Goal: Information Seeking & Learning: Learn about a topic

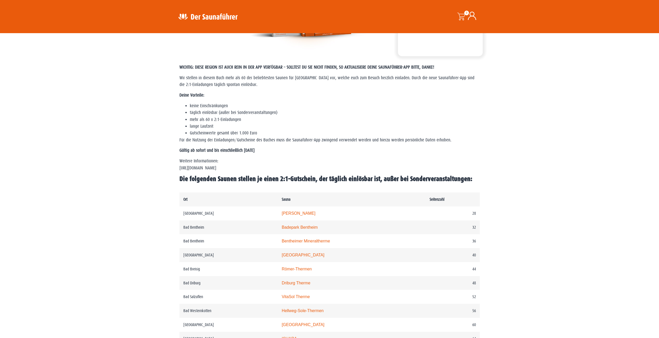
scroll to position [155, 0]
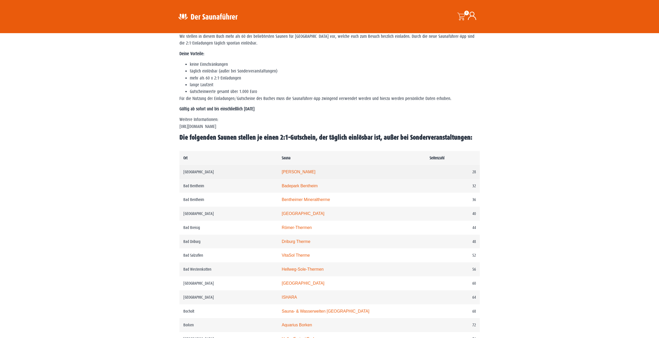
click at [302, 171] on link "Carolus Thermen" at bounding box center [299, 172] width 34 height 4
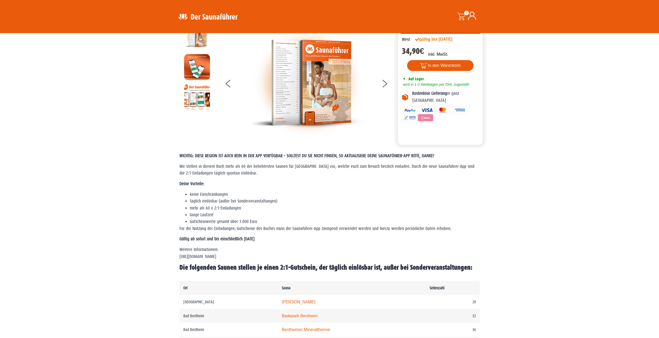
scroll to position [0, 0]
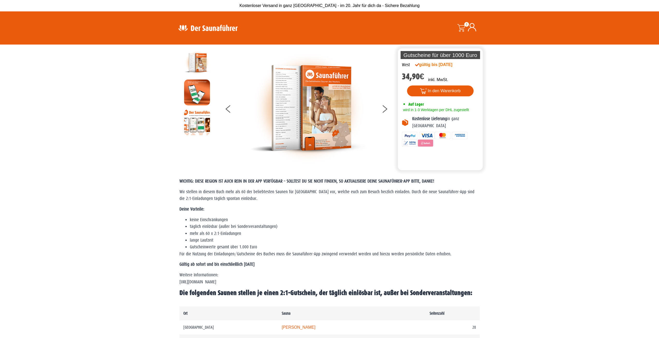
click at [198, 128] on img at bounding box center [197, 122] width 26 height 26
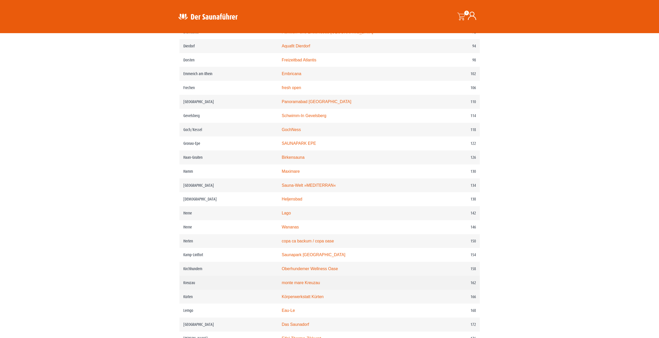
scroll to position [673, 0]
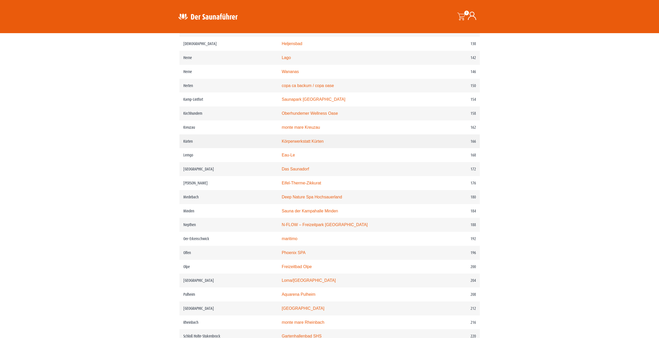
click at [302, 143] on link "Körperwerkstatt Kürten" at bounding box center [303, 141] width 42 height 4
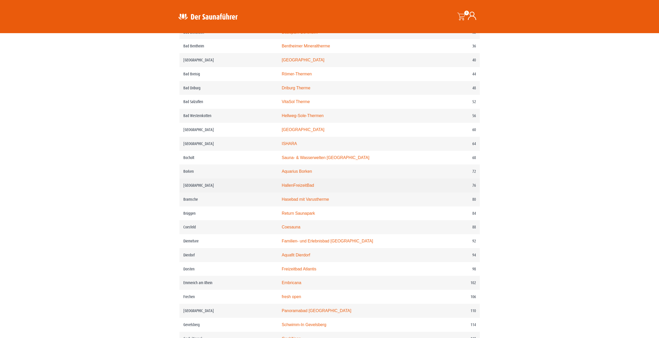
scroll to position [362, 0]
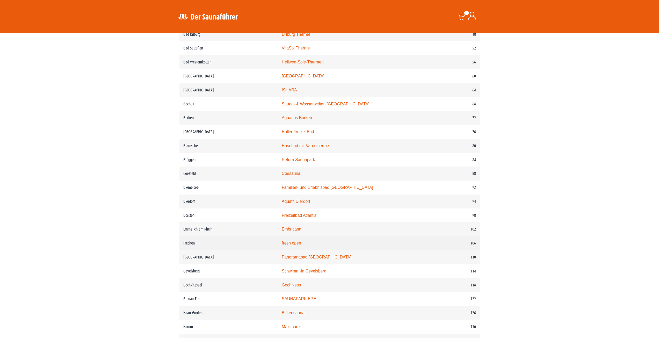
click at [299, 245] on link "fresh open" at bounding box center [291, 243] width 19 height 4
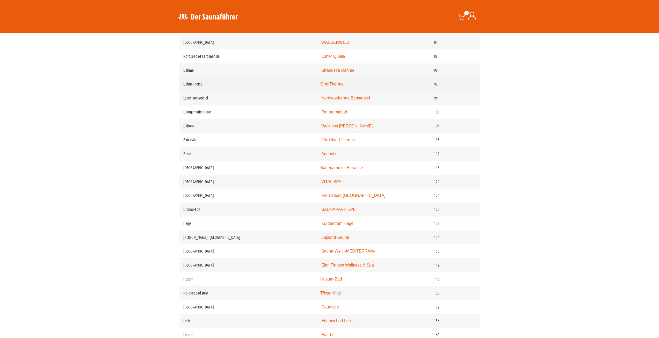
scroll to position [544, 0]
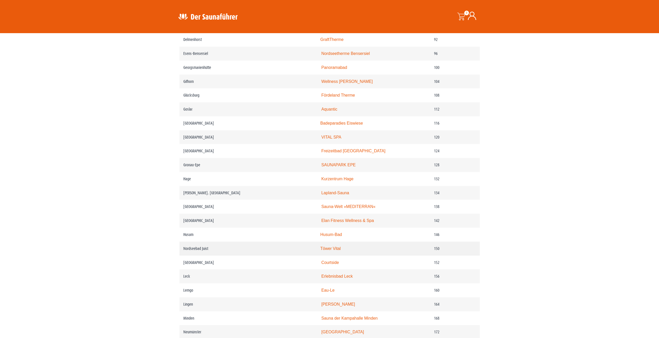
click at [335, 251] on link "Töwer Vital" at bounding box center [330, 248] width 20 height 4
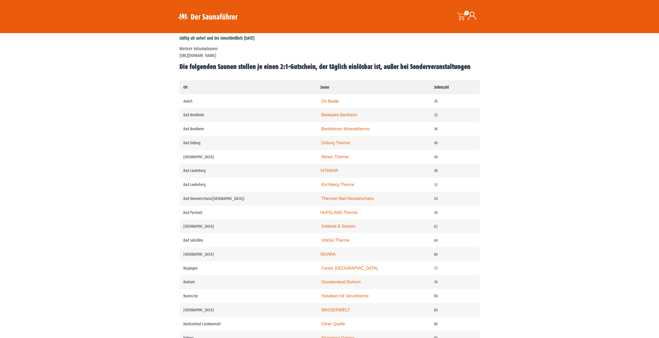
scroll to position [259, 0]
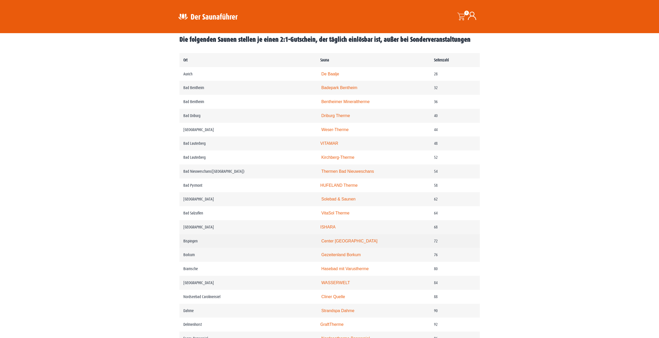
click at [331, 243] on link "Center Parcs Bispinger Heide" at bounding box center [349, 241] width 56 height 4
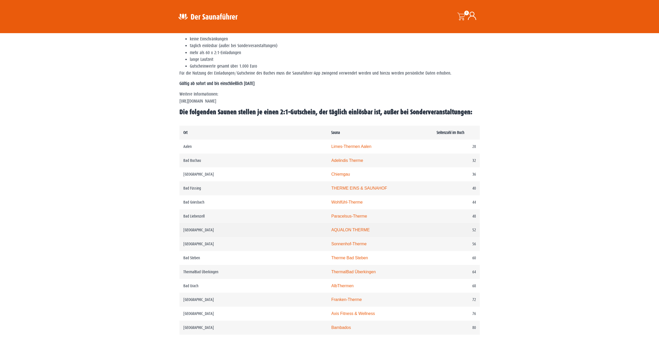
scroll to position [181, 0]
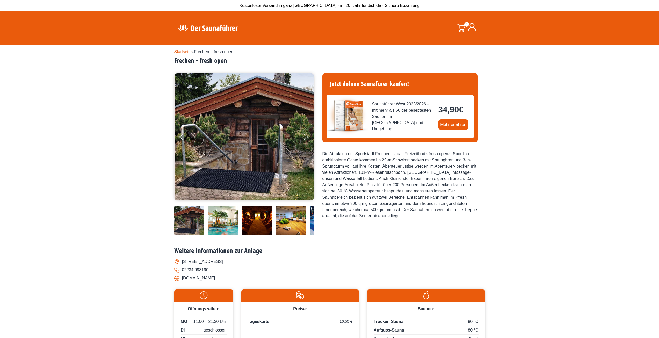
click at [242, 153] on img at bounding box center [244, 136] width 139 height 127
click at [307, 139] on button "Next" at bounding box center [309, 138] width 13 height 13
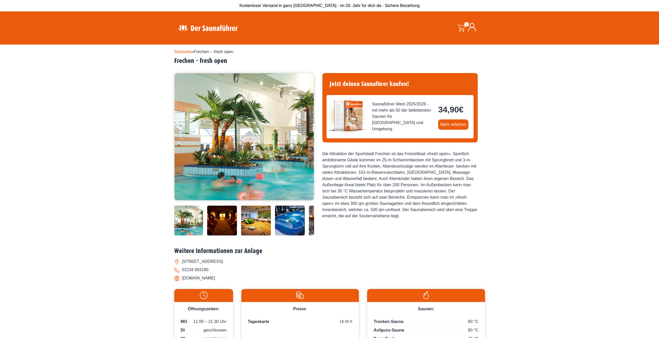
click at [307, 139] on button "Next" at bounding box center [309, 138] width 13 height 13
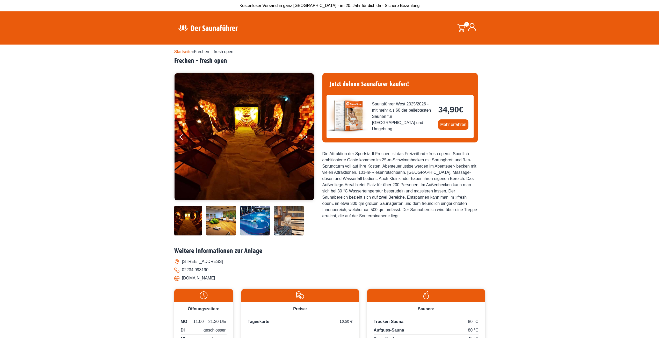
click at [307, 139] on button "Next" at bounding box center [309, 138] width 13 height 13
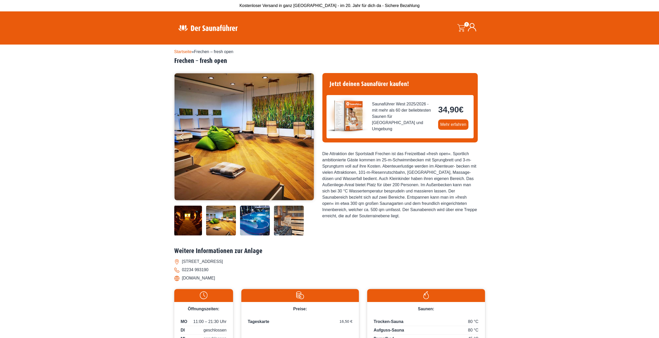
click at [307, 139] on button "Next" at bounding box center [309, 138] width 13 height 13
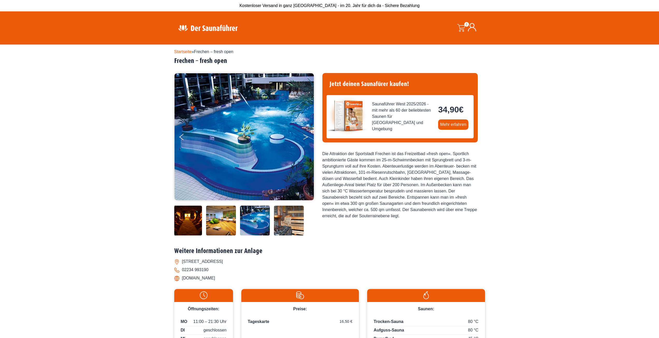
click at [307, 139] on button "Next" at bounding box center [309, 138] width 13 height 13
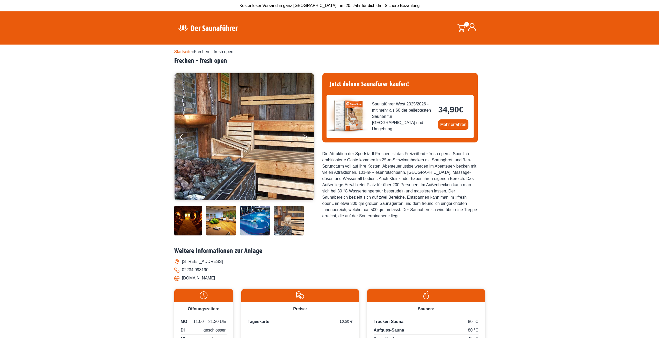
click at [307, 139] on button "Next" at bounding box center [309, 138] width 13 height 13
click at [305, 135] on button "Next" at bounding box center [309, 138] width 13 height 13
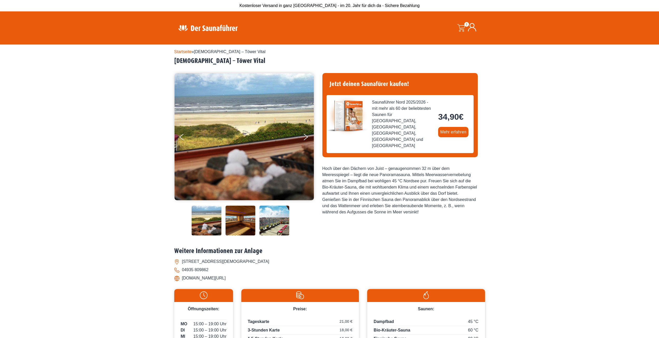
click at [383, 245] on div "Startseite » Juist – Töwer Vital Juist – Töwer Vital 34,90" at bounding box center [329, 215] width 311 height 340
click at [306, 136] on icon "Next" at bounding box center [305, 135] width 5 height 3
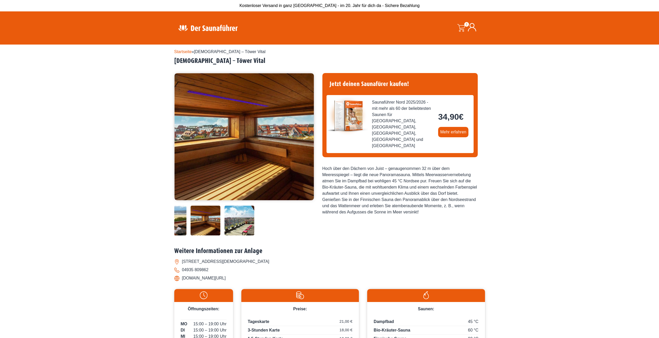
click at [306, 136] on icon "Next" at bounding box center [305, 135] width 5 height 3
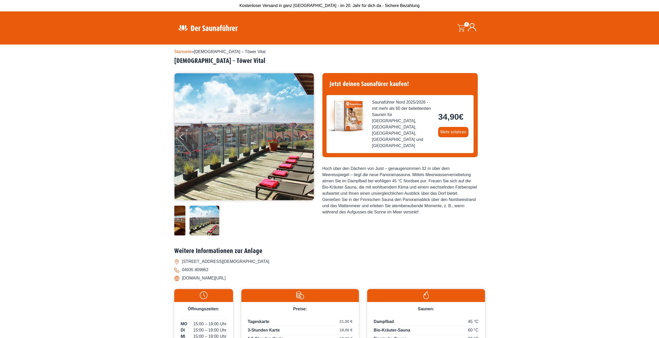
click at [306, 136] on icon "Next" at bounding box center [305, 135] width 5 height 3
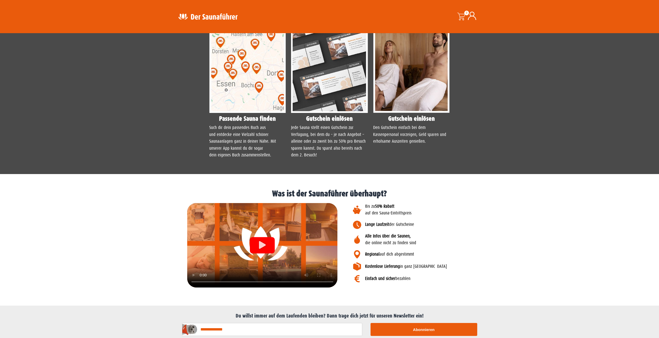
scroll to position [485, 0]
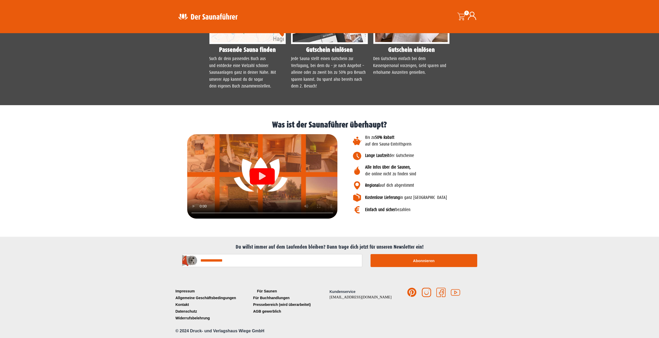
click at [269, 292] on link "Für Saunen" at bounding box center [291, 291] width 78 height 7
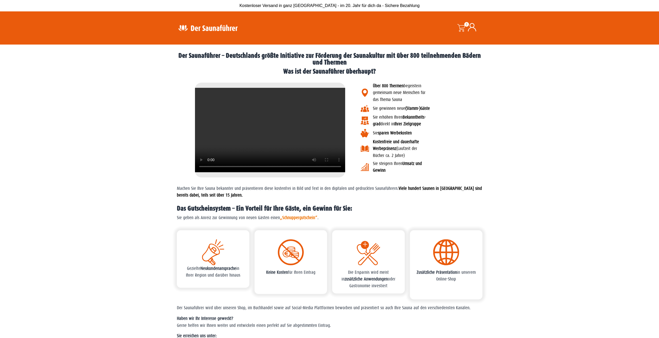
click at [264, 141] on video at bounding box center [270, 130] width 150 height 84
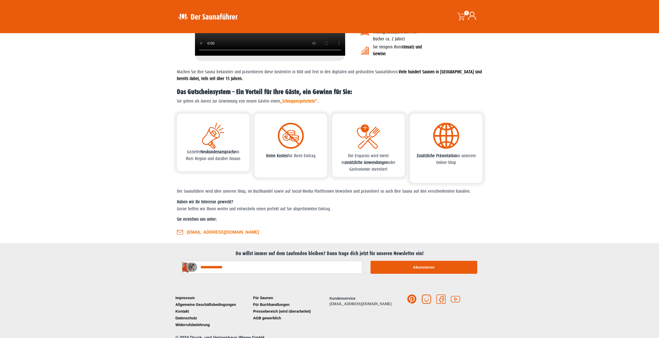
scroll to position [123, 0]
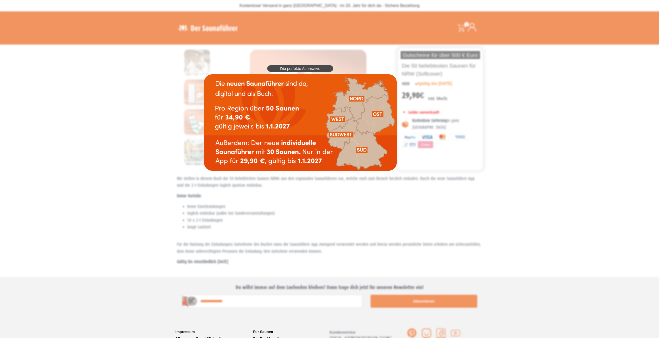
click at [288, 68] on span "Die perfekte Alternative" at bounding box center [300, 69] width 40 height 4
click at [201, 148] on div "Die perfekte Alternative" at bounding box center [300, 118] width 198 height 111
